Goal: Task Accomplishment & Management: Manage account settings

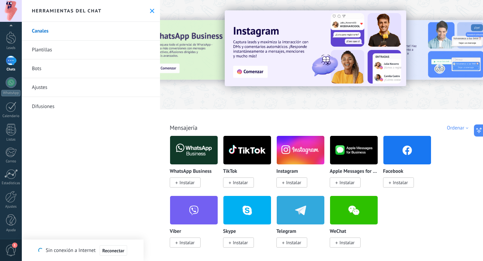
click at [150, 9] on icon at bounding box center [152, 11] width 4 height 4
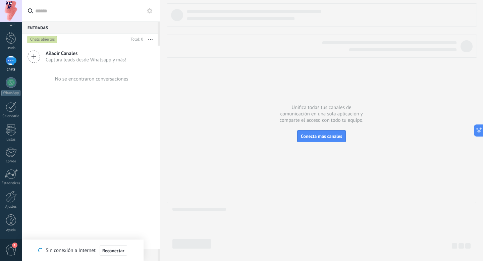
click at [33, 55] on icon at bounding box center [33, 56] width 13 height 13
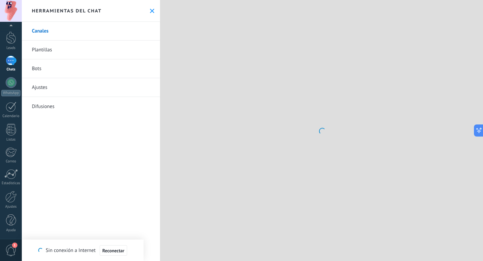
click at [350, 41] on div at bounding box center [321, 130] width 323 height 261
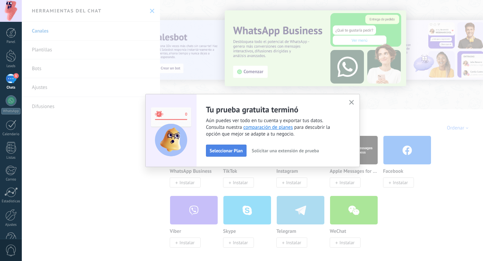
click at [226, 147] on button "Seleccionar Plan" at bounding box center [226, 150] width 41 height 12
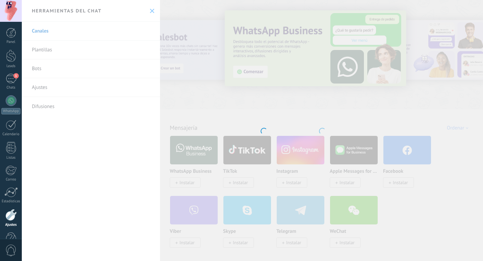
scroll to position [18, 0]
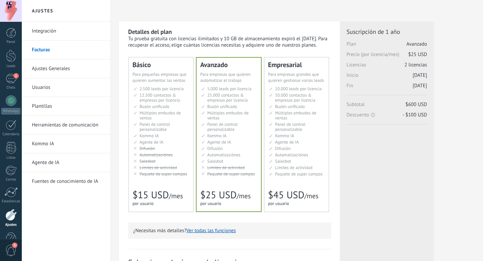
click at [153, 118] on li "Множество воронок Multiple sales pipelines Múltiples embudos de ventas Vários f…" at bounding box center [161, 115] width 56 height 10
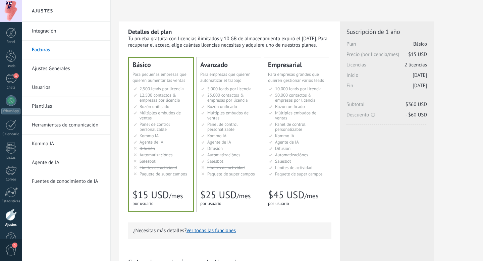
click at [283, 163] on span "Salesbot" at bounding box center [283, 161] width 16 height 6
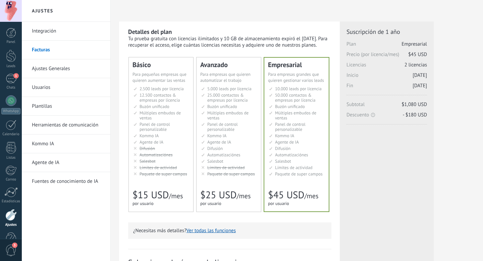
click at [154, 135] on span "Kommo IA" at bounding box center [148, 136] width 19 height 6
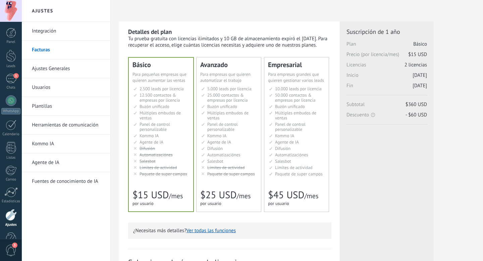
click at [47, 34] on link "Integración" at bounding box center [68, 31] width 72 height 19
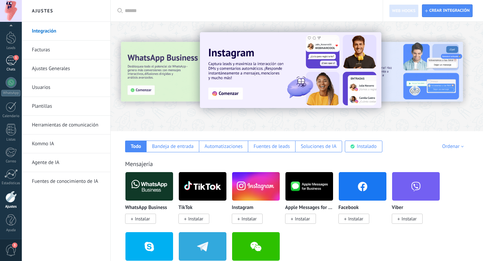
click at [13, 62] on div "1" at bounding box center [11, 61] width 11 height 10
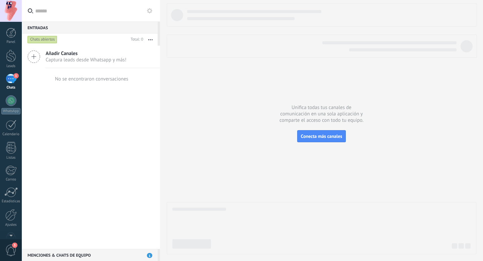
click at [39, 56] on icon at bounding box center [33, 56] width 13 height 13
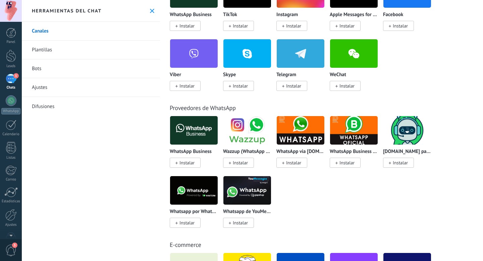
scroll to position [157, 0]
